Goal: Information Seeking & Learning: Learn about a topic

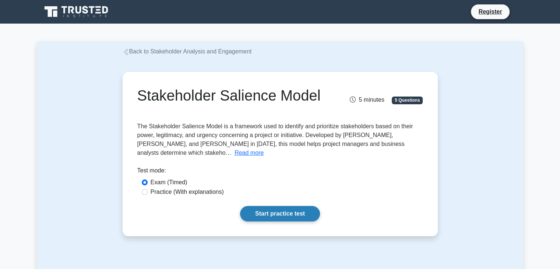
click at [280, 206] on link "Start practice test" at bounding box center [280, 213] width 80 height 15
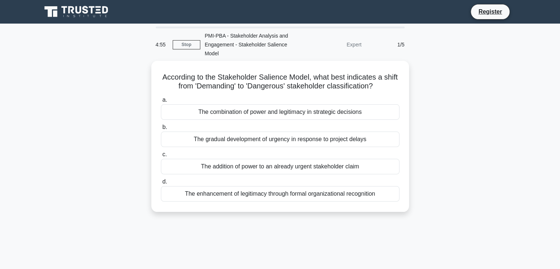
click at [404, 41] on div "1/5" at bounding box center [387, 44] width 43 height 15
click at [357, 44] on div "Expert" at bounding box center [333, 44] width 64 height 15
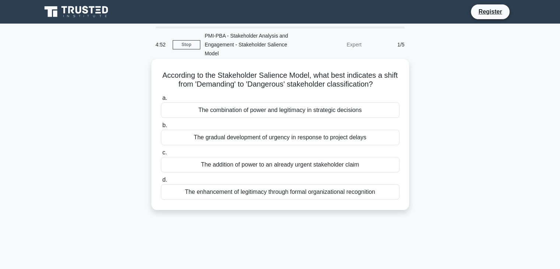
click at [189, 109] on div "The combination of power and legitimacy in strategic decisions" at bounding box center [280, 109] width 238 height 15
click at [161, 100] on input "a. The combination of power and legitimacy in strategic decisions" at bounding box center [161, 98] width 0 height 5
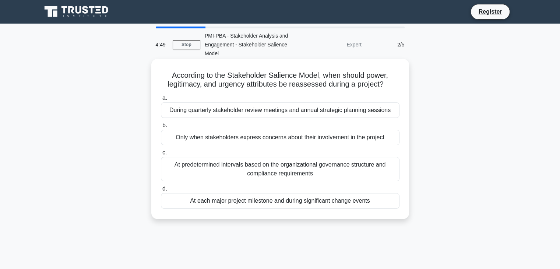
click at [189, 110] on div "During quarterly stakeholder review meetings and annual strategic planning sess…" at bounding box center [280, 109] width 238 height 15
click at [161, 100] on input "a. During quarterly stakeholder review meetings and annual strategic planning s…" at bounding box center [161, 98] width 0 height 5
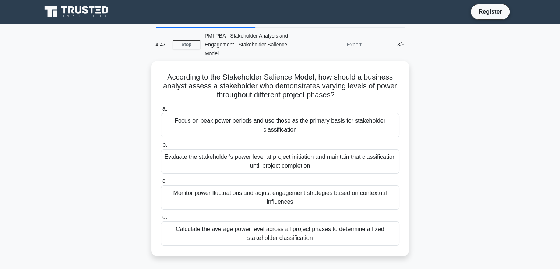
click at [189, 110] on label "a. Focus on peak power periods and use those as the primary basis for stakehold…" at bounding box center [280, 120] width 238 height 33
click at [161, 110] on input "a. Focus on peak power periods and use those as the primary basis for stakehold…" at bounding box center [161, 108] width 0 height 5
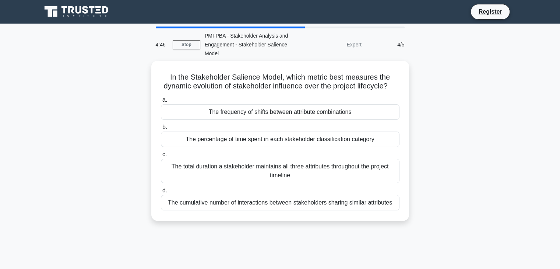
click at [189, 110] on label "a. The frequency of shifts between attribute combinations" at bounding box center [280, 107] width 238 height 24
click at [161, 102] on input "a. The frequency of shifts between attribute combinations" at bounding box center [161, 99] width 0 height 5
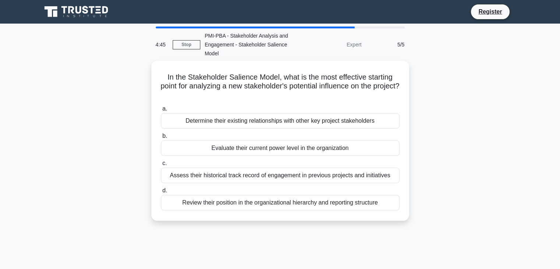
click at [189, 110] on label "a. Determine their existing relationships with other key project stakeholders" at bounding box center [280, 116] width 238 height 24
click at [161, 110] on input "a. Determine their existing relationships with other key project stakeholders" at bounding box center [161, 108] width 0 height 5
